Goal: Task Accomplishment & Management: Use online tool/utility

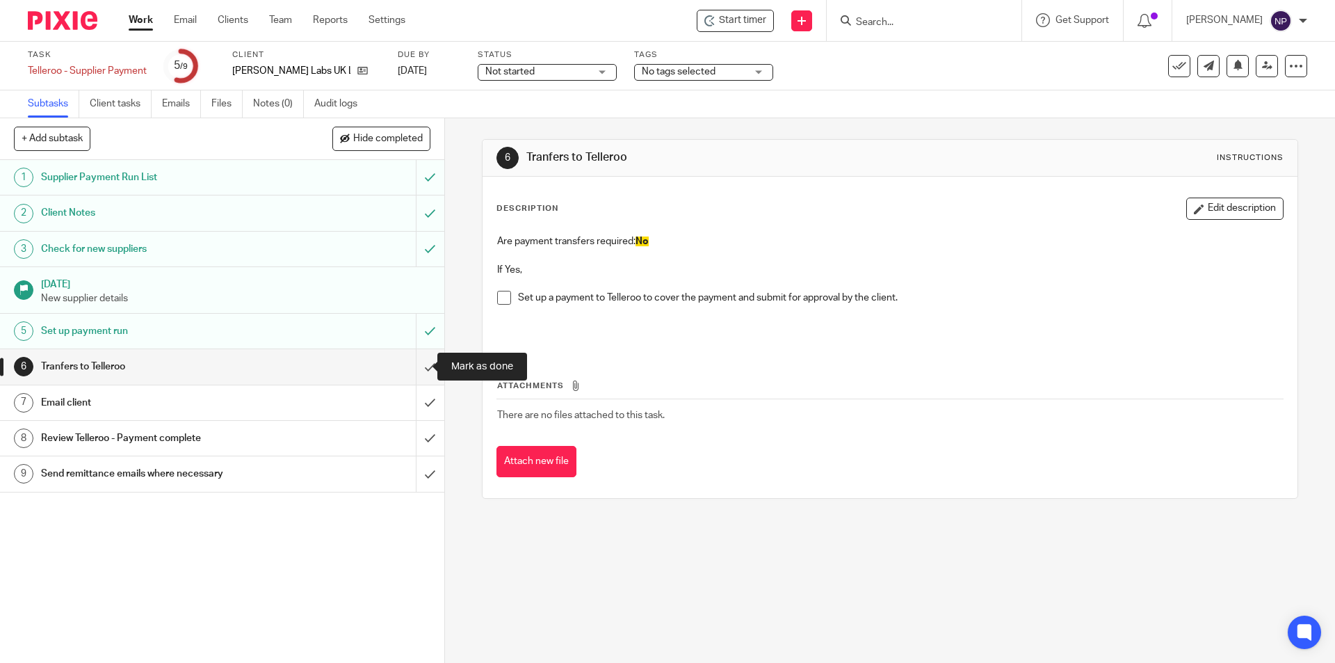
drag, startPoint x: 419, startPoint y: 358, endPoint x: 433, endPoint y: 387, distance: 33.0
click at [419, 358] on input "submit" at bounding box center [222, 366] width 444 height 35
click at [425, 400] on input "submit" at bounding box center [222, 402] width 444 height 35
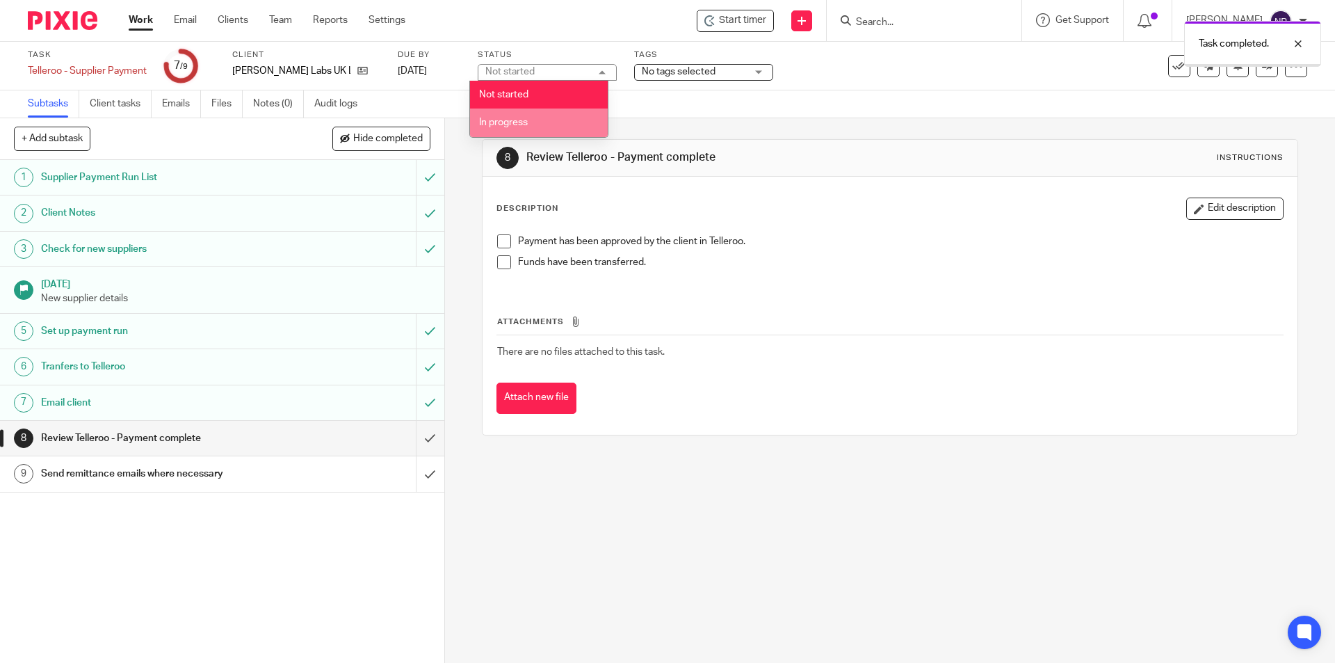
click at [559, 127] on li "In progress" at bounding box center [539, 123] width 138 height 29
click at [729, 65] on div "Task completed." at bounding box center [995, 40] width 654 height 53
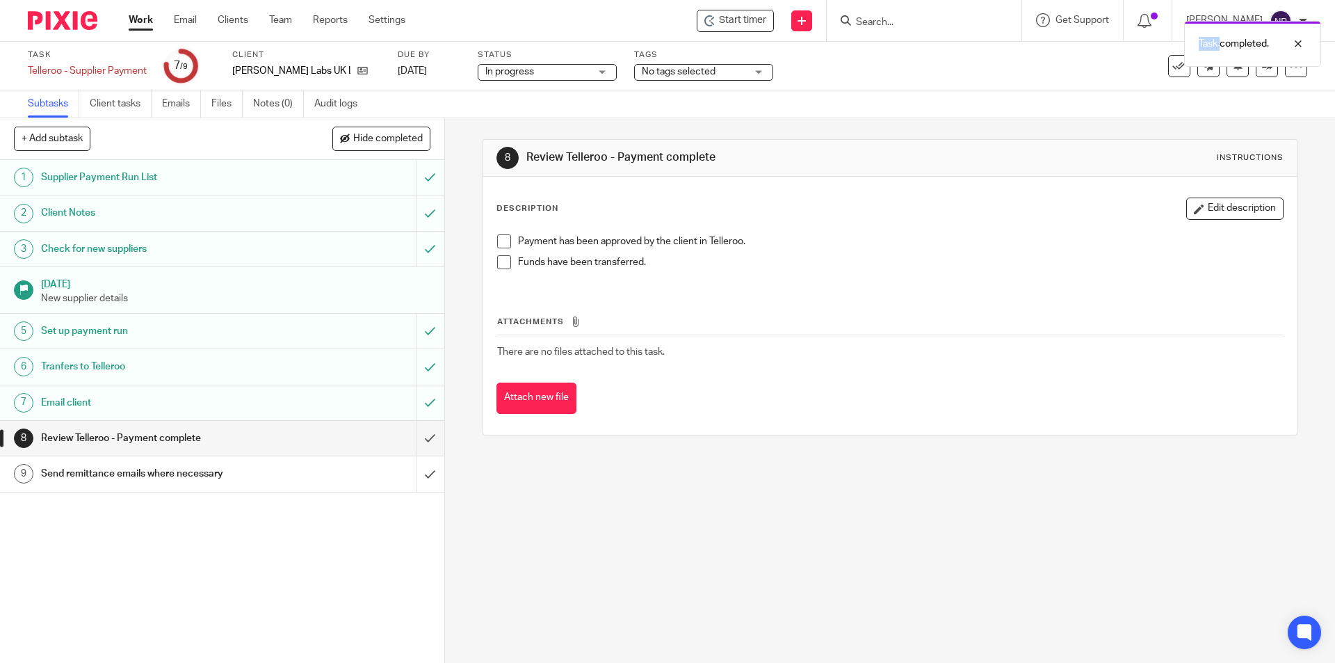
click at [729, 65] on div "Task completed." at bounding box center [995, 40] width 654 height 53
click at [730, 68] on span "No tags selected" at bounding box center [694, 72] width 104 height 15
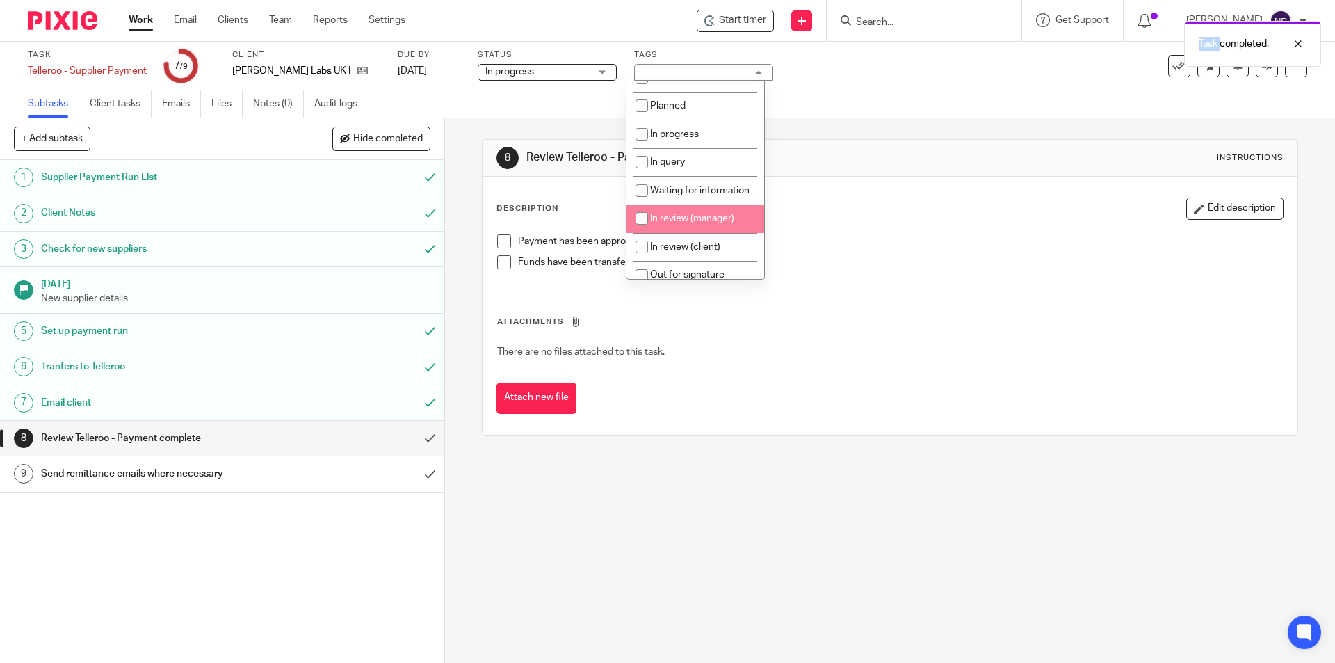
scroll to position [70, 0]
click at [712, 237] on li "In review (client)" at bounding box center [696, 223] width 138 height 29
checkbox input "true"
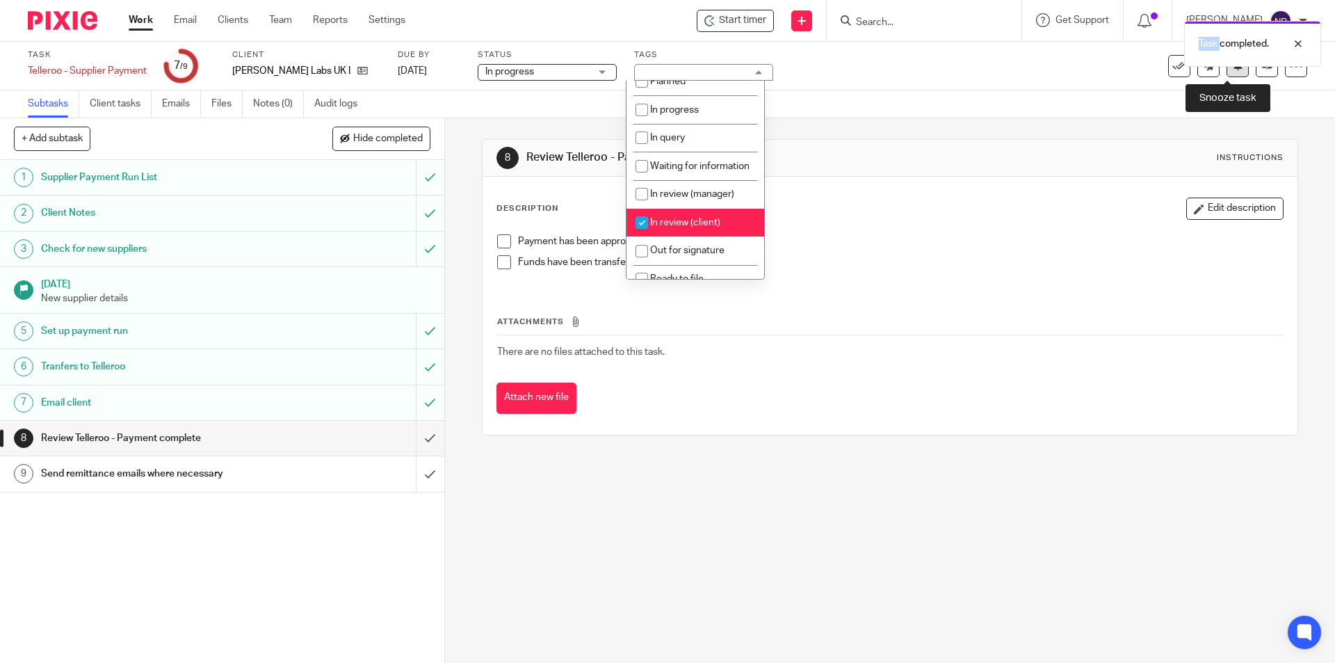
click at [1233, 71] on button at bounding box center [1238, 66] width 22 height 22
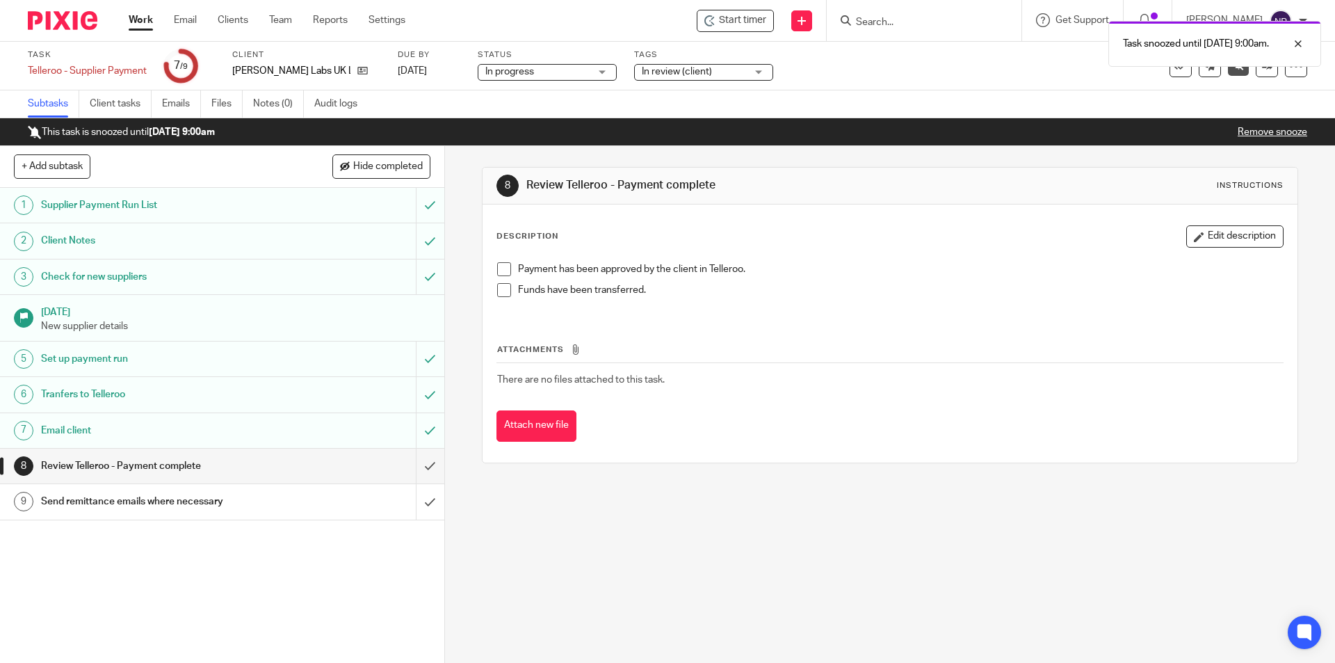
click at [147, 23] on link "Work" at bounding box center [141, 20] width 24 height 14
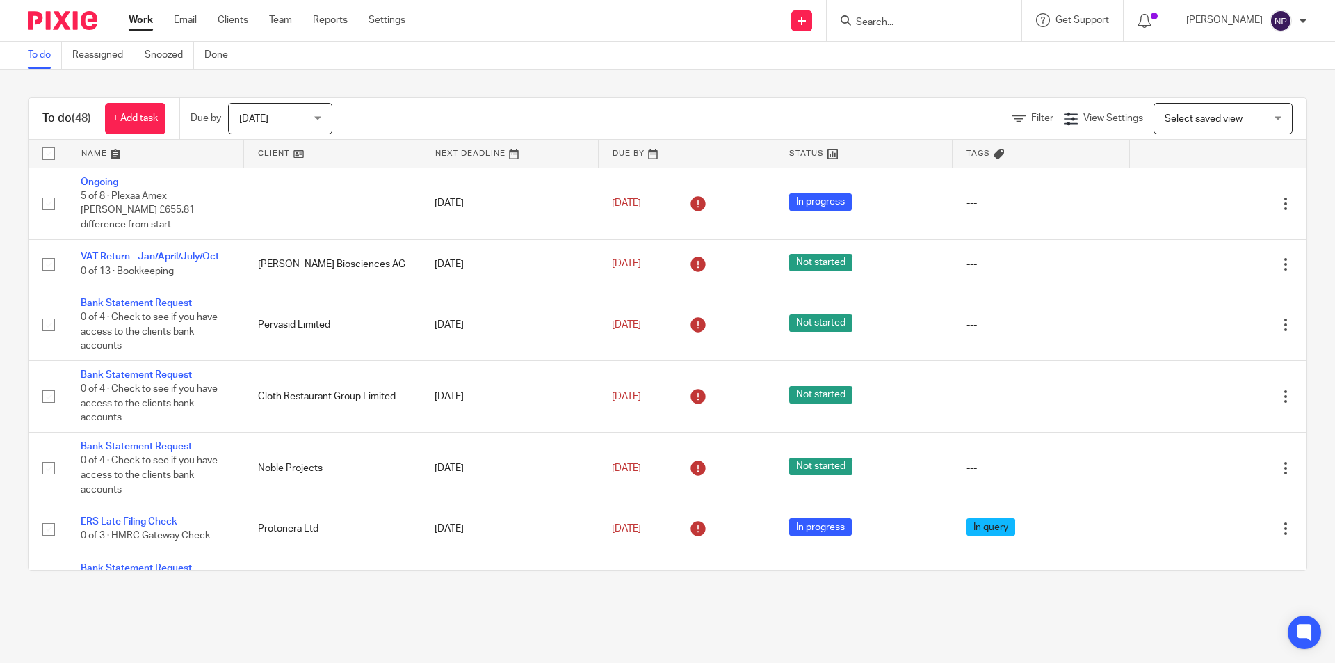
click at [902, 21] on input "Search" at bounding box center [917, 23] width 125 height 13
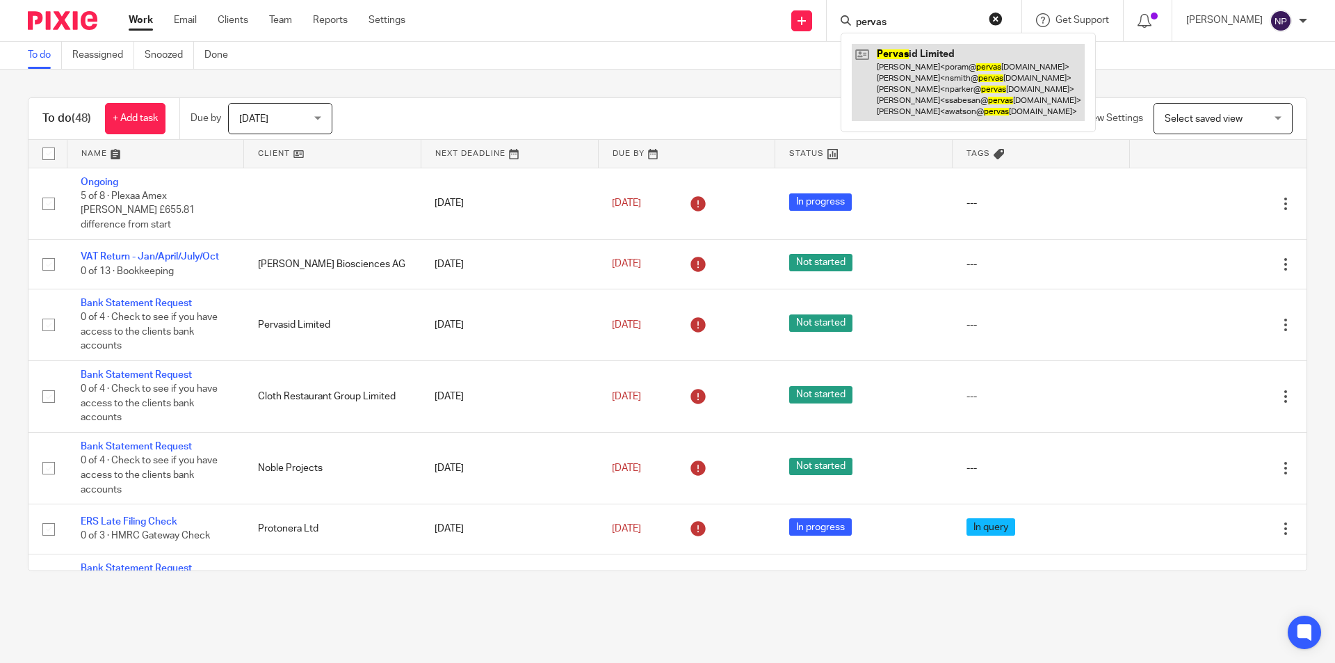
type input "pervas"
click at [948, 65] on link at bounding box center [968, 82] width 233 height 77
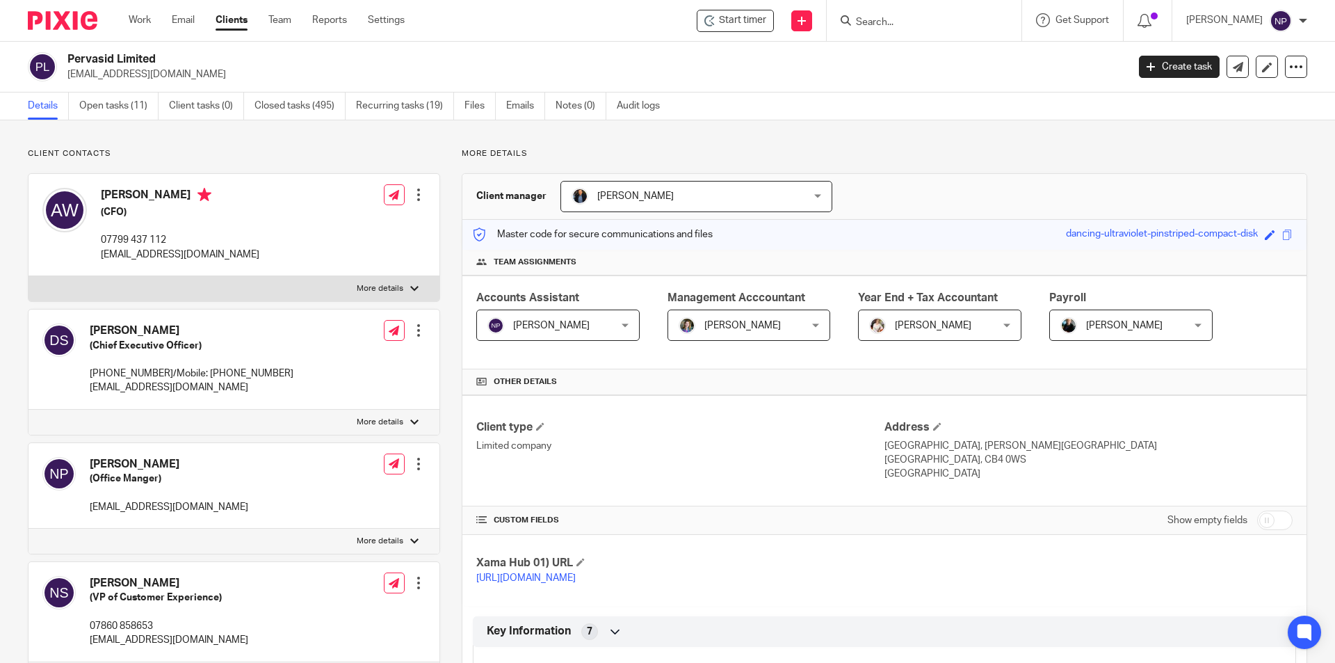
click at [112, 90] on div "Pervasid Limited [EMAIL_ADDRESS][DOMAIN_NAME] Create task Update from Companies…" at bounding box center [667, 67] width 1335 height 51
click at [118, 101] on link "Open tasks (11)" at bounding box center [118, 106] width 79 height 27
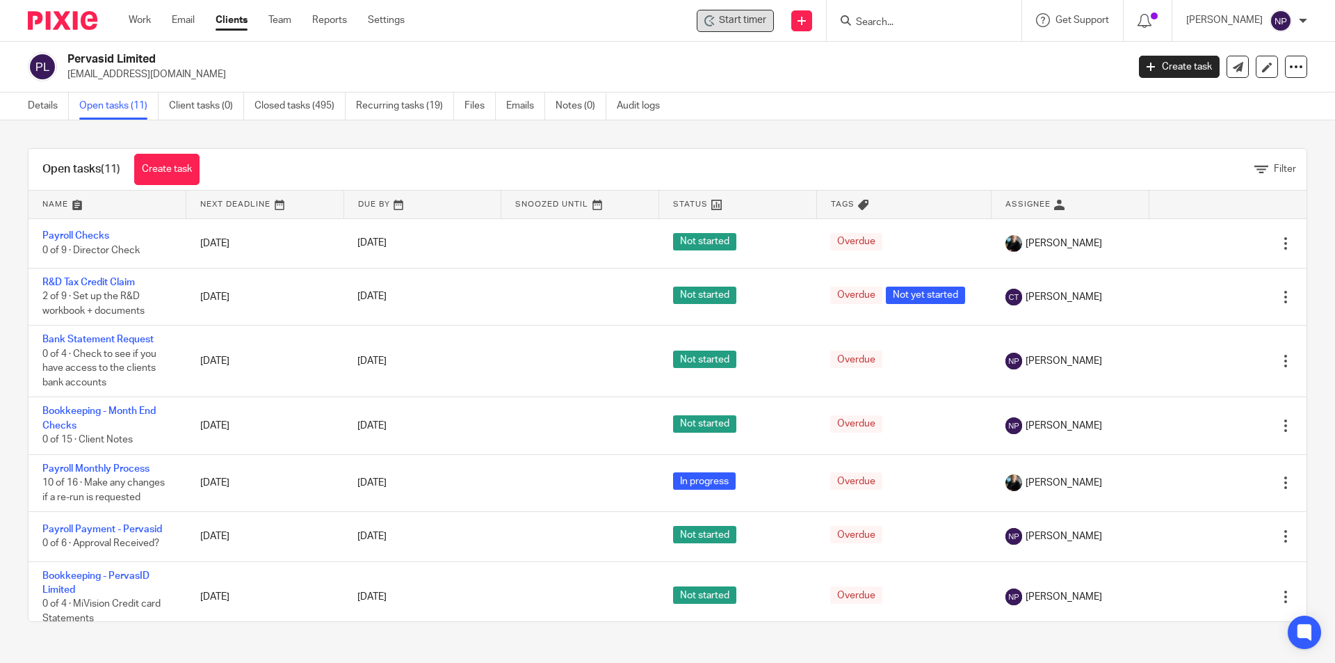
click at [745, 27] on span "Start timer" at bounding box center [742, 20] width 47 height 15
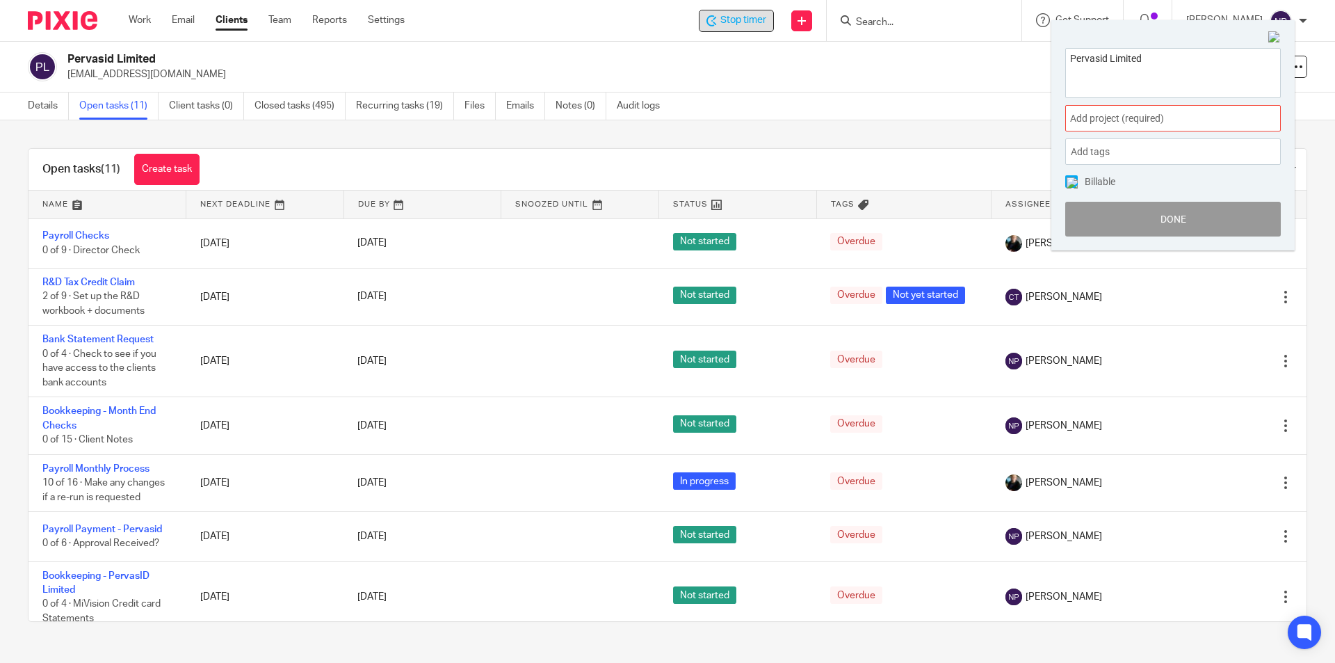
click at [1109, 116] on span "Add project (required) :" at bounding box center [1157, 118] width 175 height 15
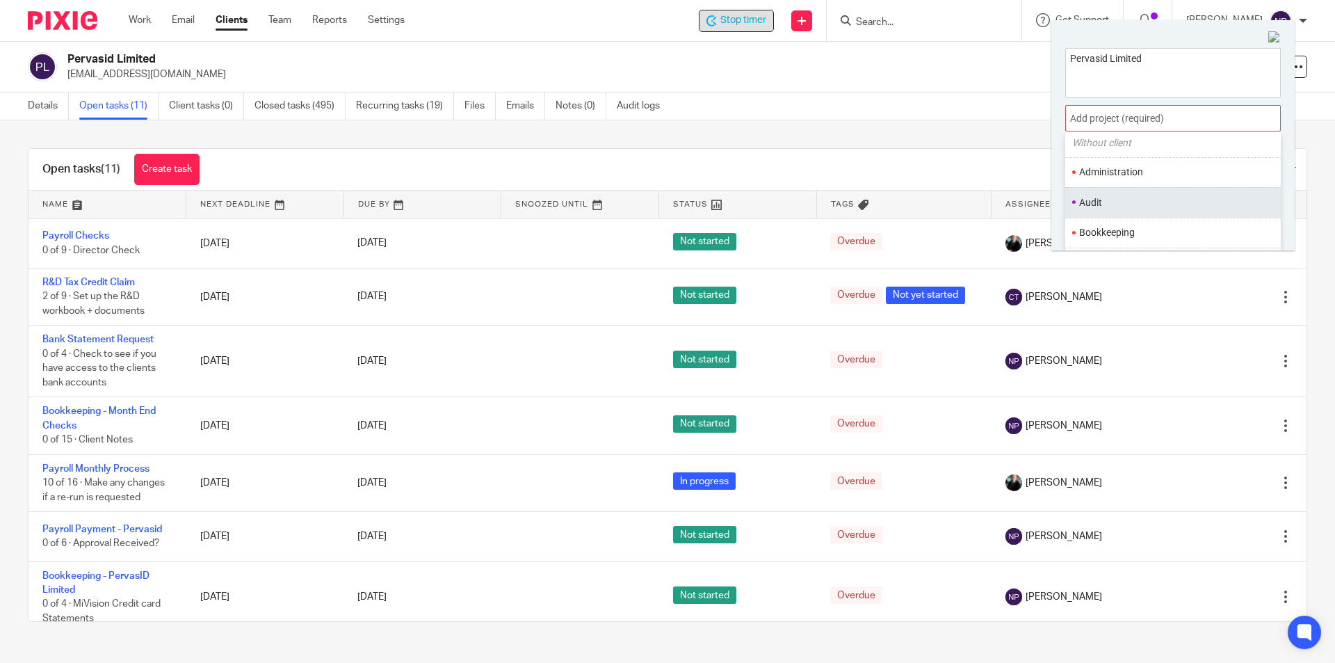
scroll to position [70, 0]
click at [1134, 209] on li "Bookkeeping" at bounding box center [1171, 211] width 182 height 15
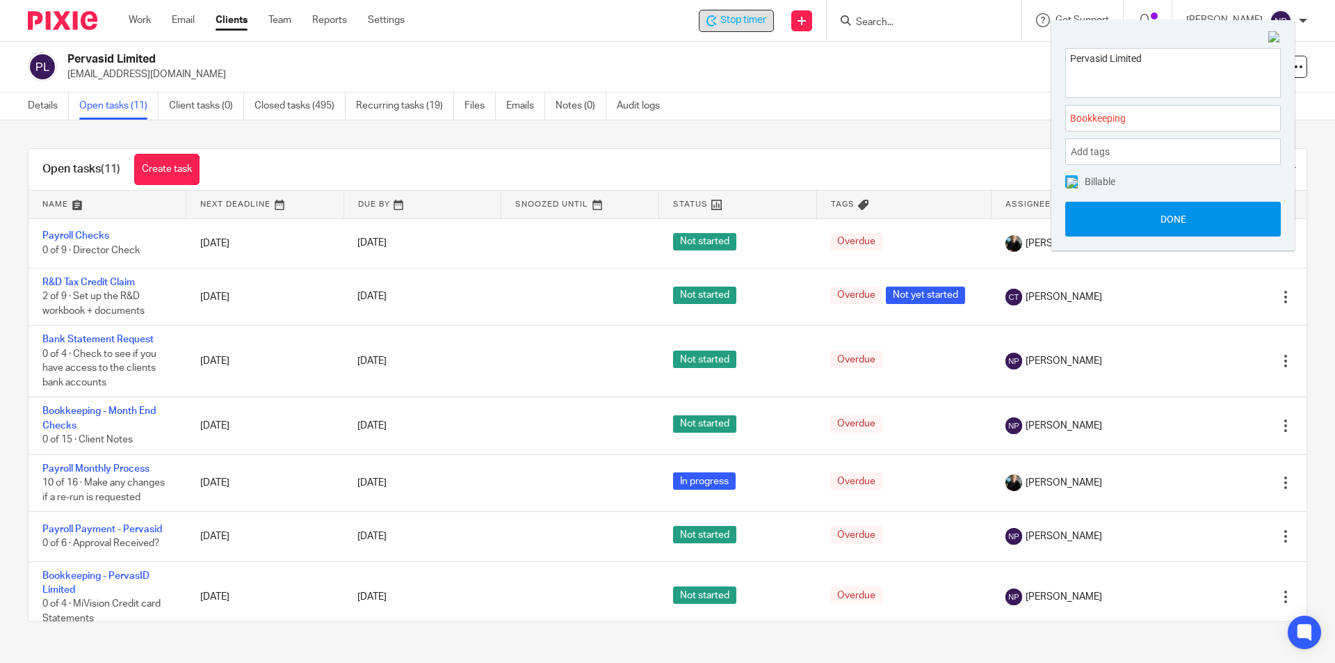
click at [1162, 209] on button "Done" at bounding box center [1174, 219] width 216 height 35
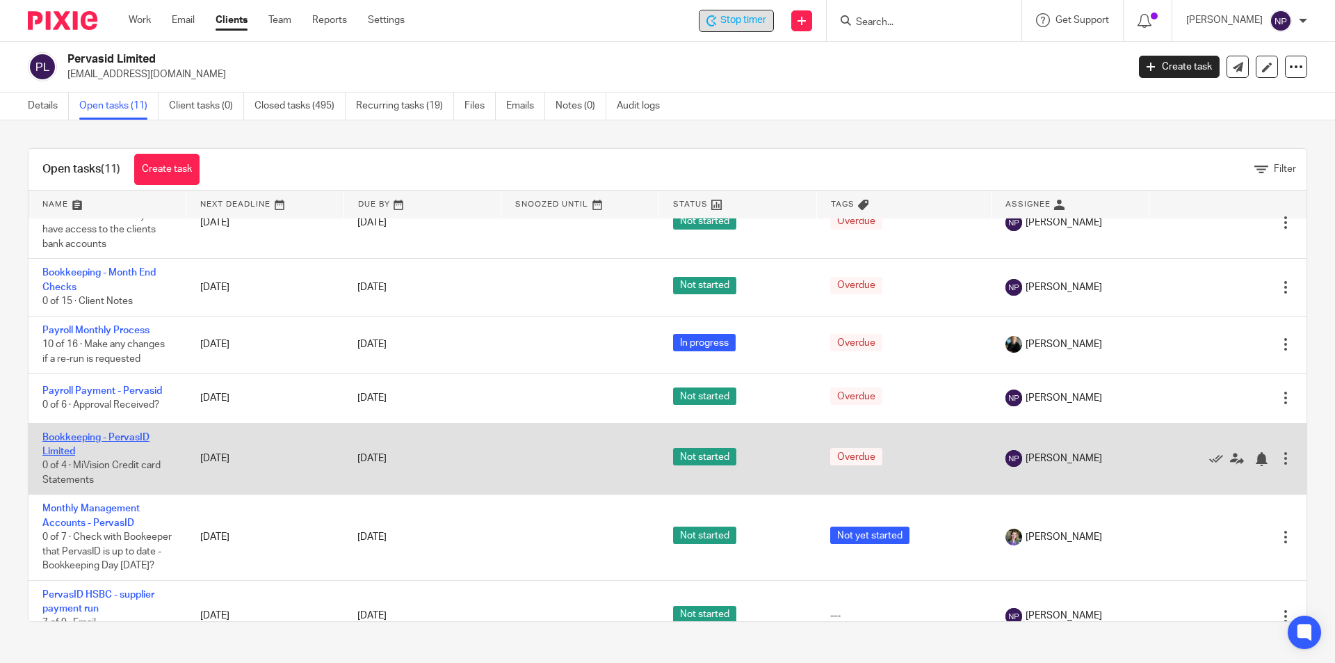
scroll to position [139, 0]
click at [122, 434] on link "Bookkeeping - PervasID Limited" at bounding box center [95, 444] width 107 height 24
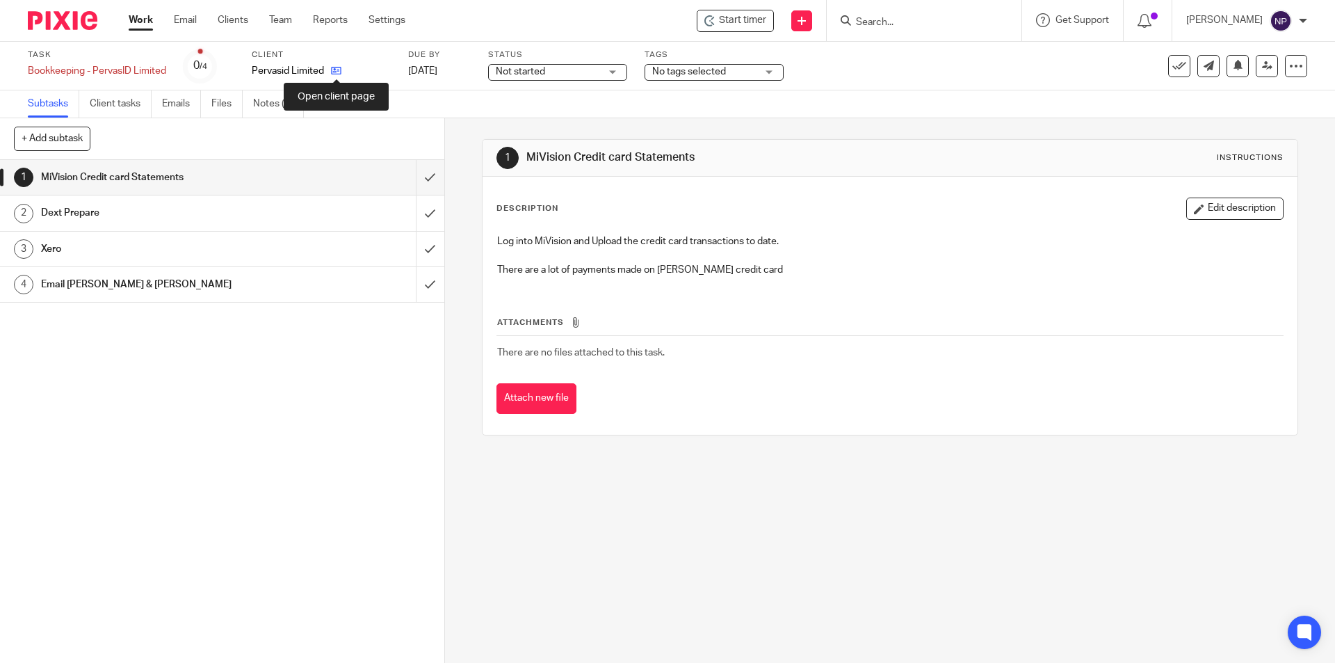
click at [338, 74] on icon at bounding box center [336, 70] width 10 height 10
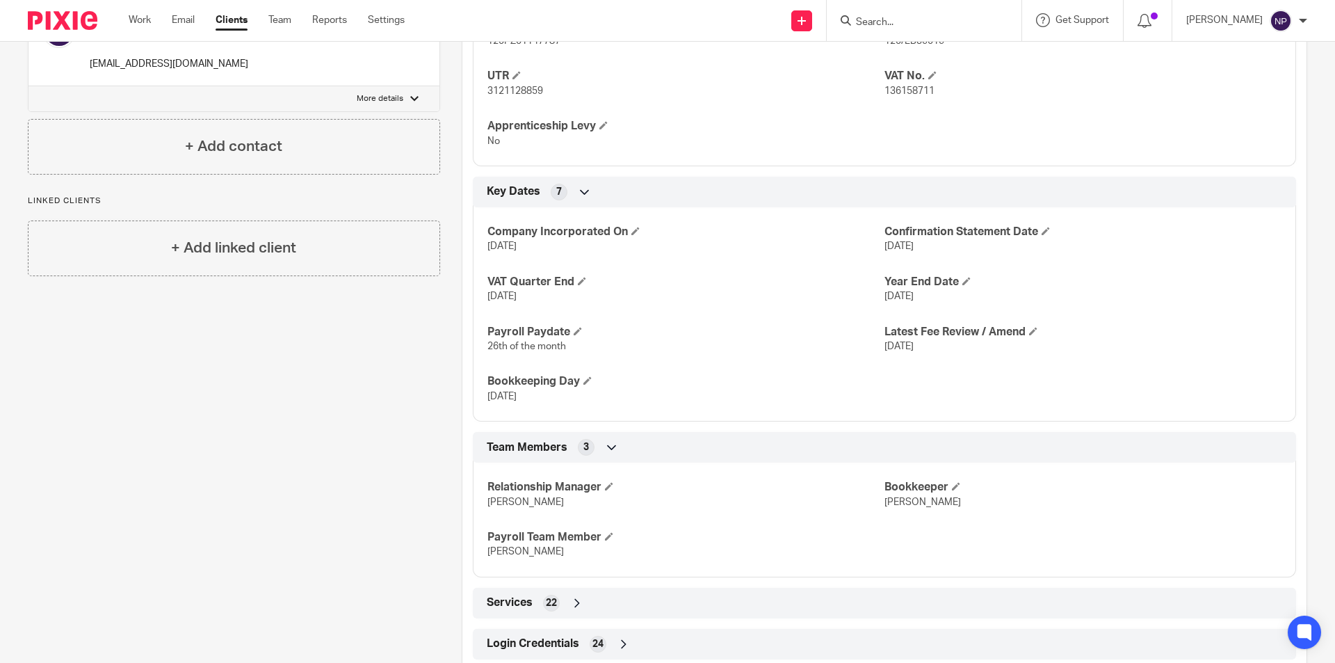
scroll to position [744, 0]
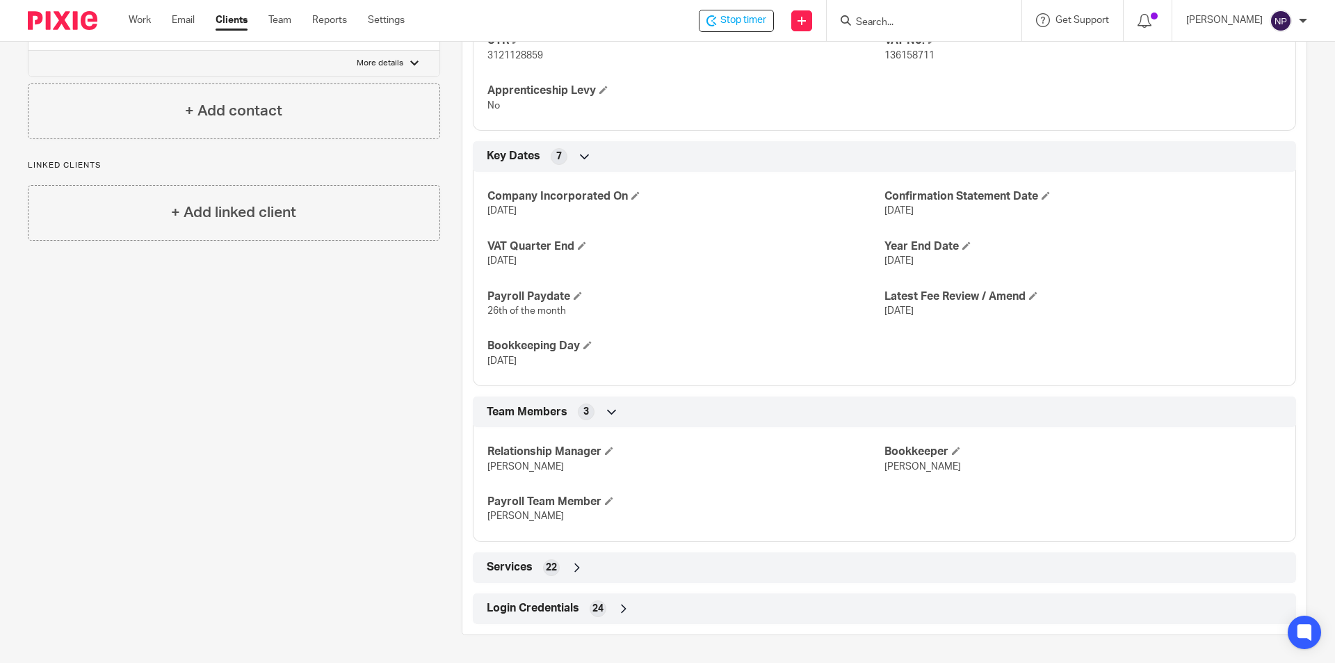
click at [699, 612] on div "Login Credentials 24" at bounding box center [884, 609] width 803 height 24
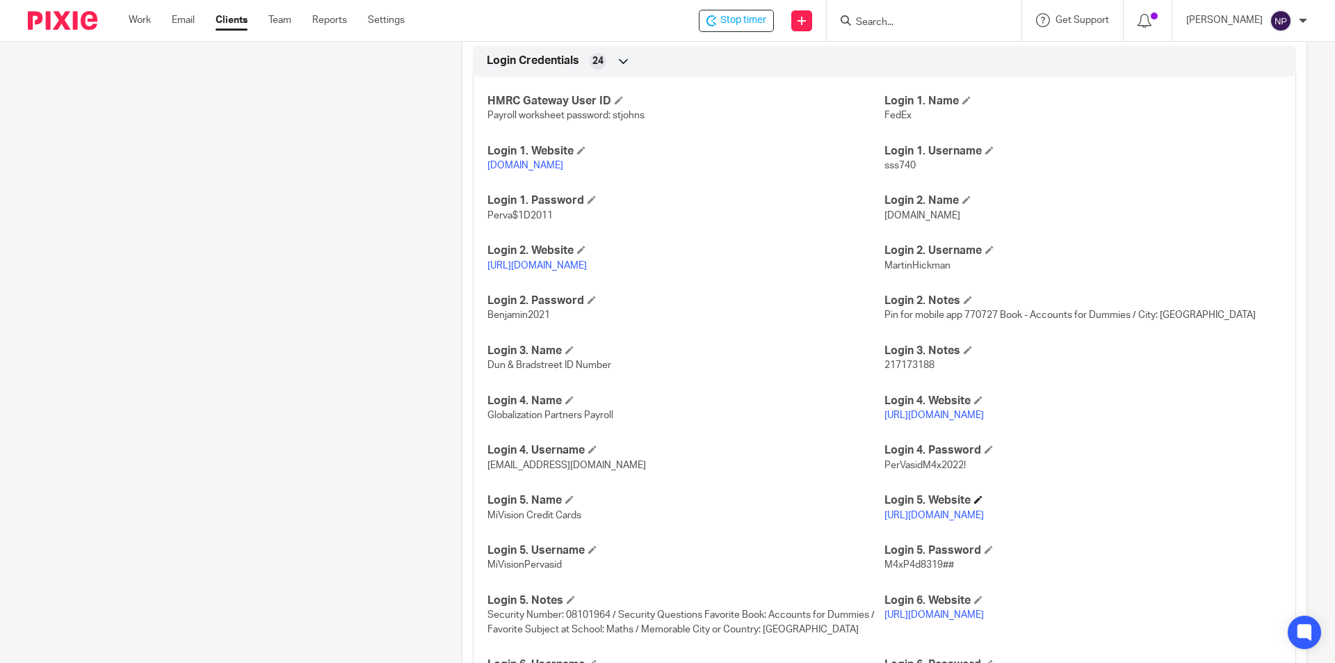
scroll to position [1370, 0]
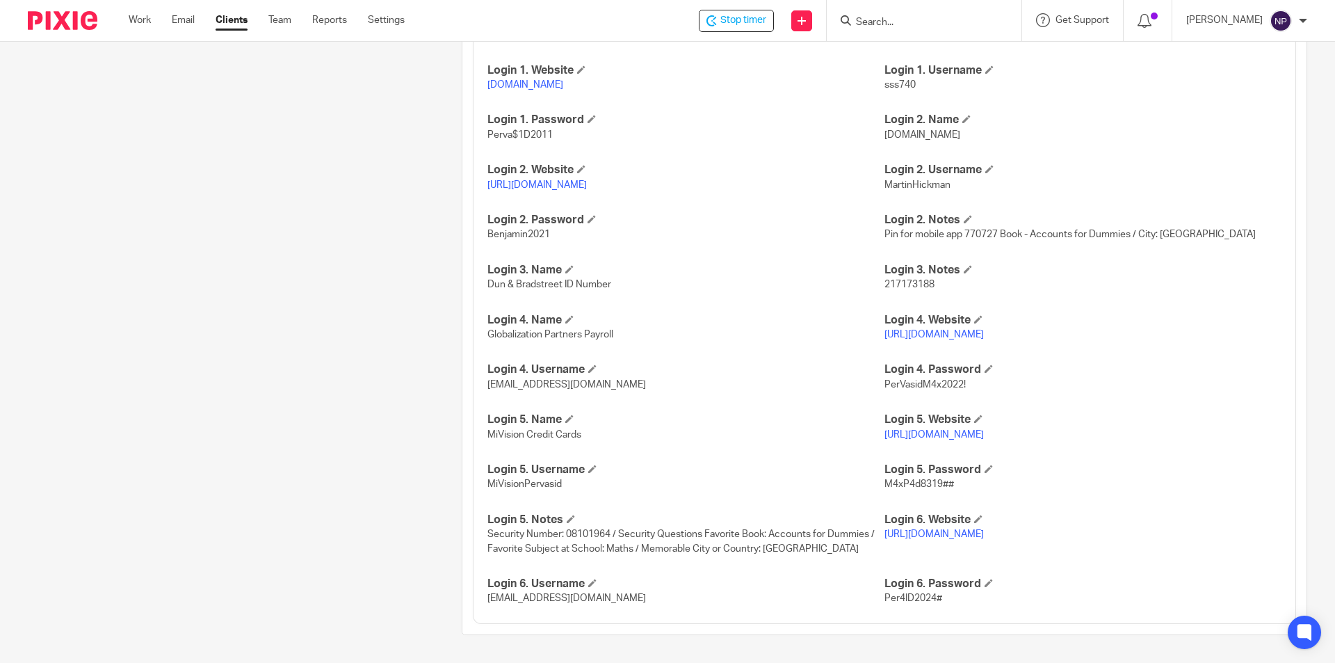
click at [982, 439] on link "[URL][DOMAIN_NAME]" at bounding box center [934, 435] width 99 height 10
